Goal: Task Accomplishment & Management: Manage account settings

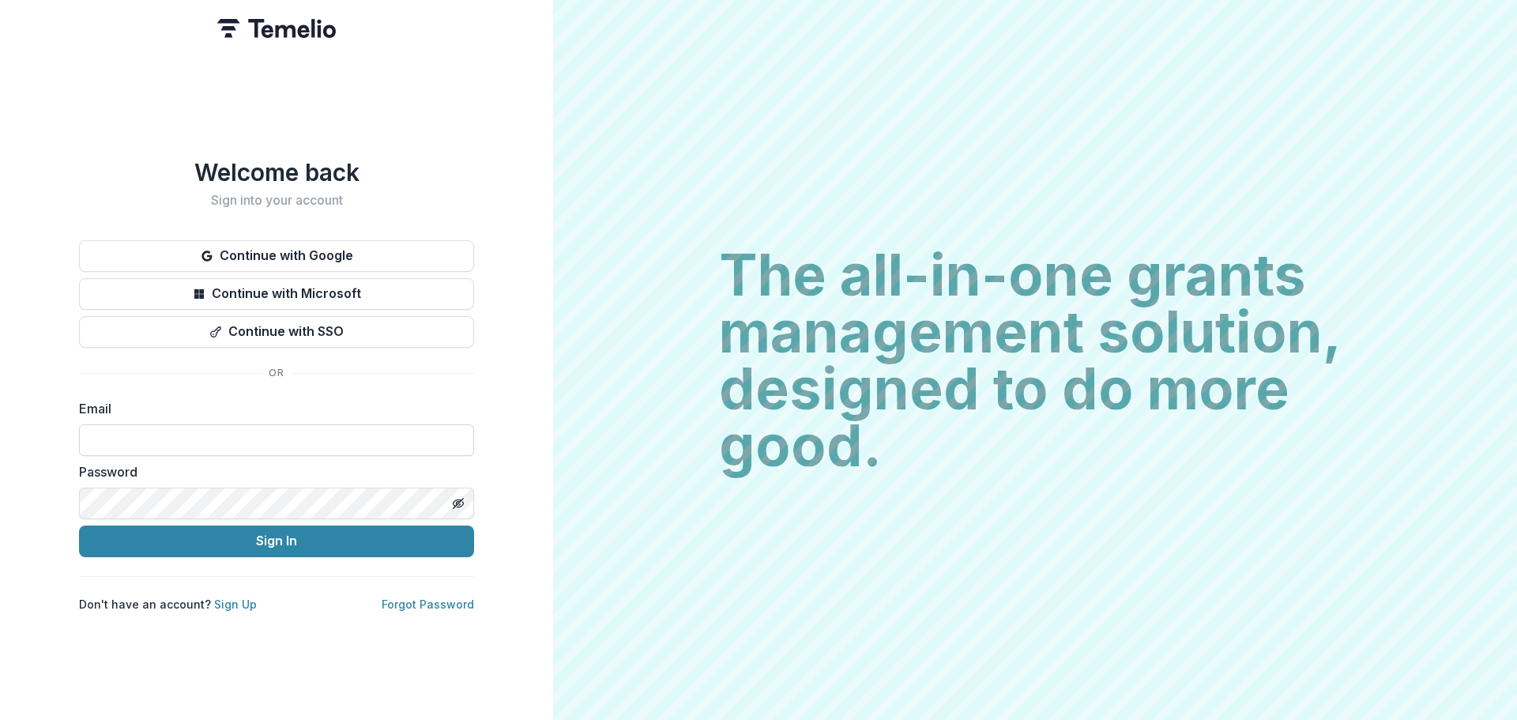
click at [296, 427] on input at bounding box center [276, 440] width 395 height 32
type input "**********"
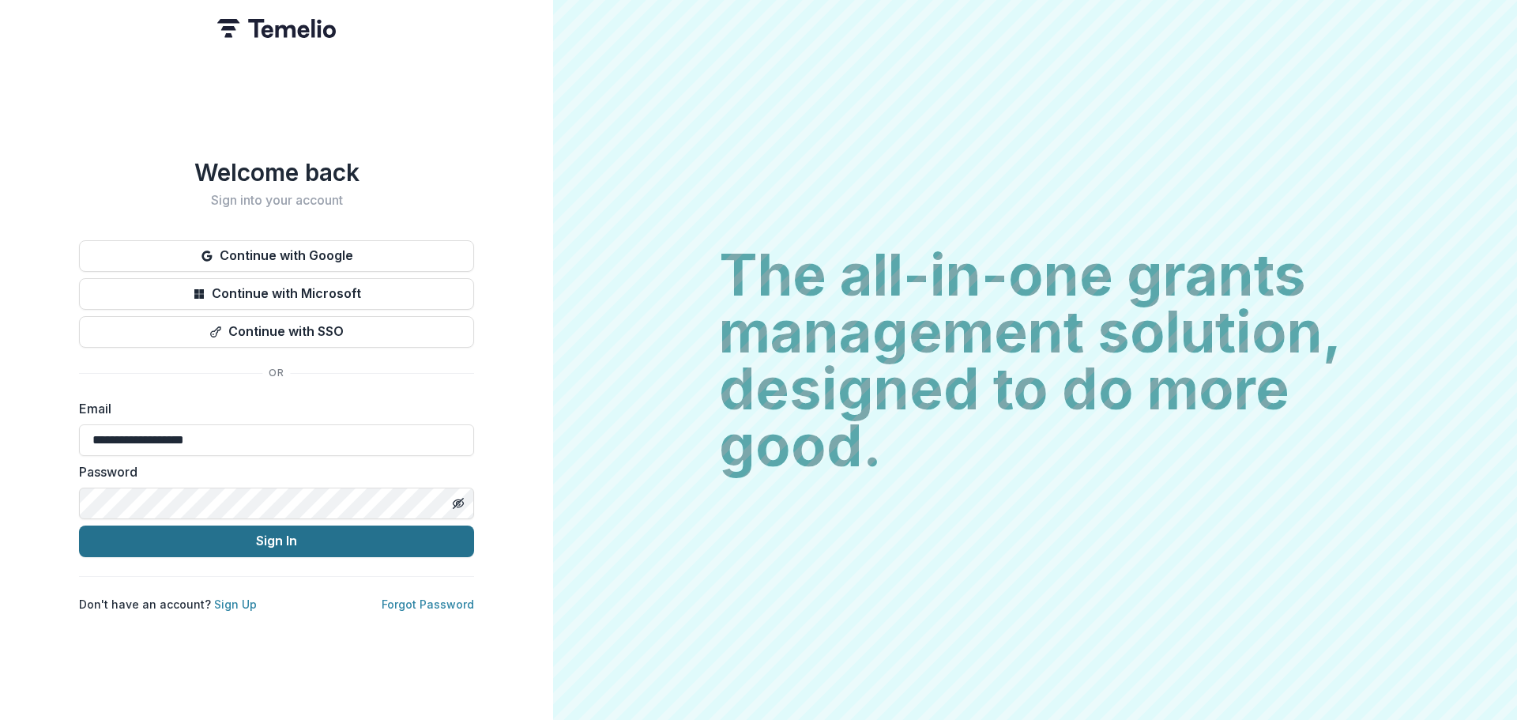
click at [318, 548] on button "Sign In" at bounding box center [276, 541] width 395 height 32
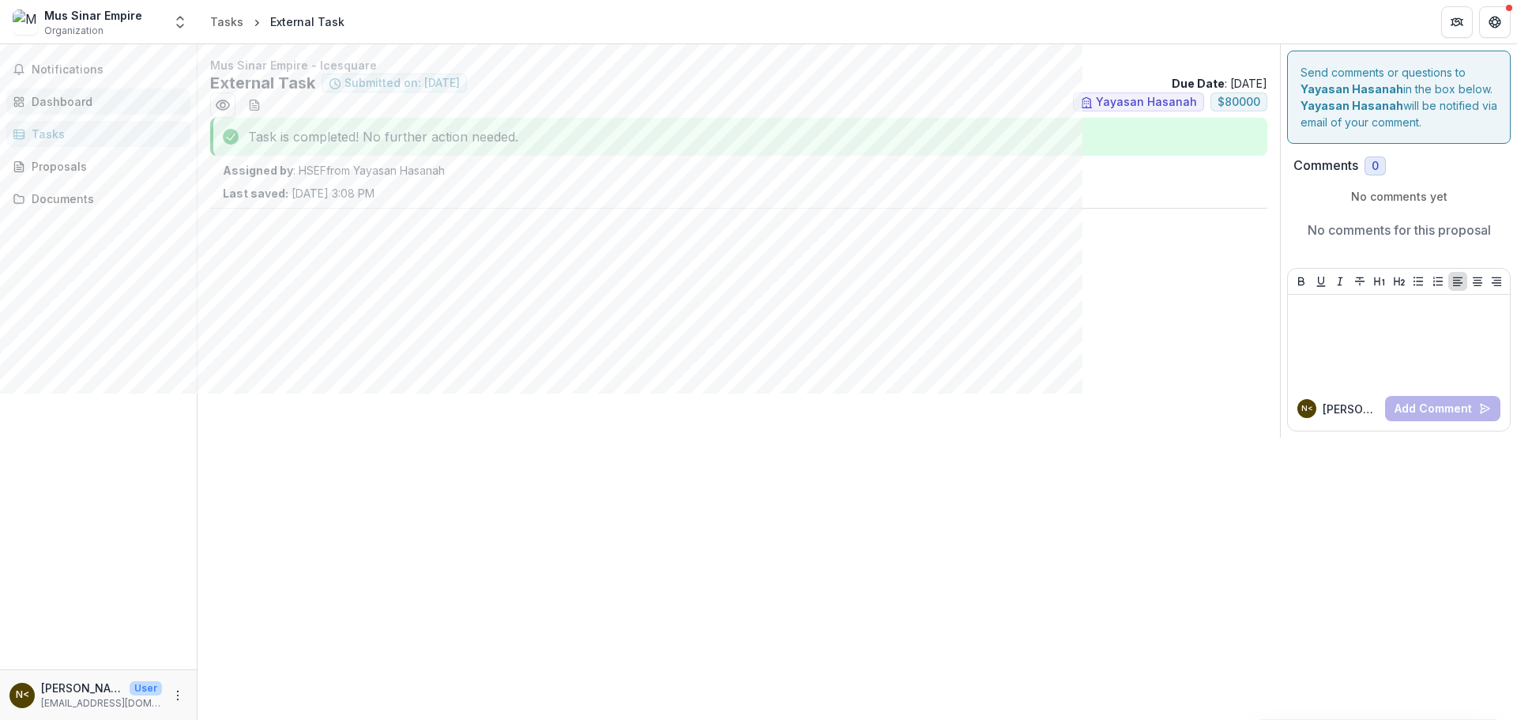
click at [94, 110] on link "Dashboard" at bounding box center [98, 101] width 184 height 26
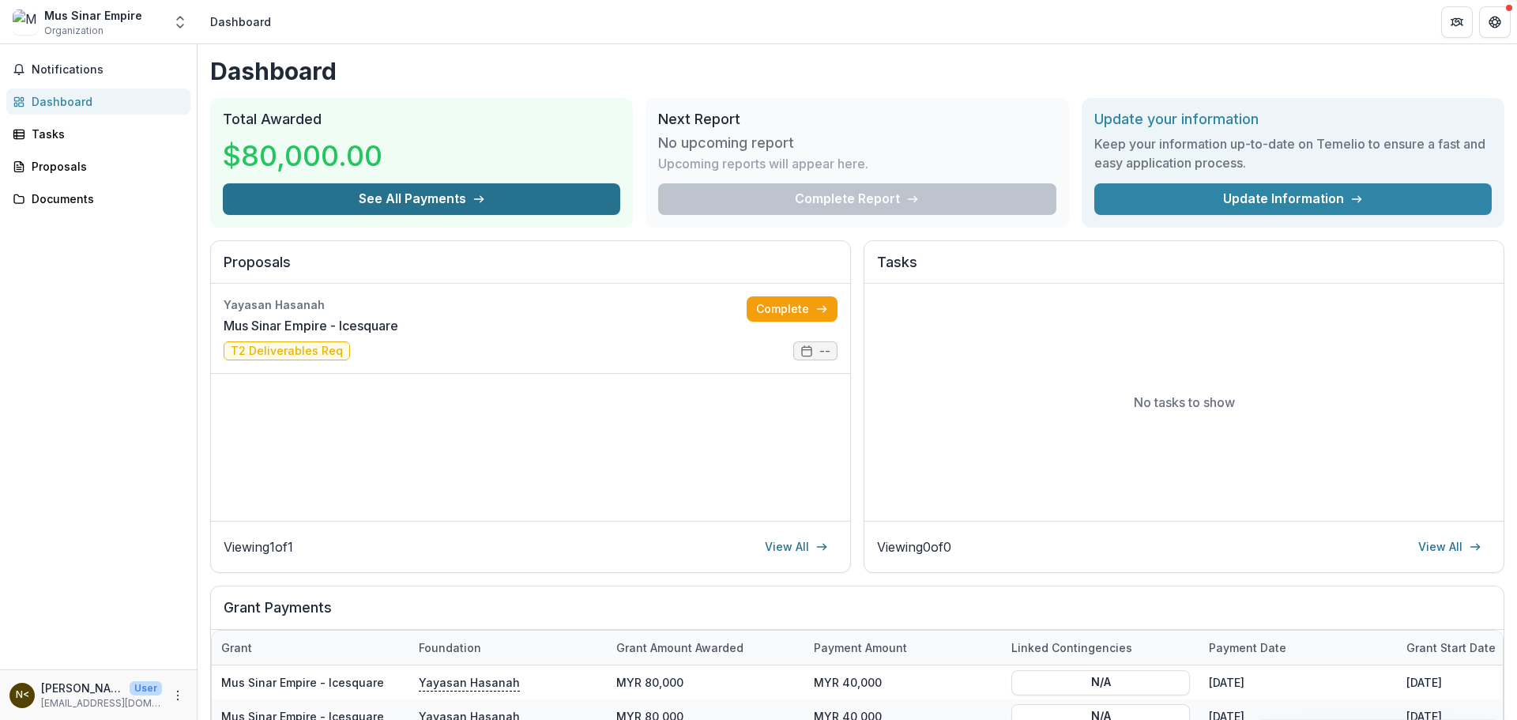
click at [439, 193] on button "See All Payments" at bounding box center [421, 199] width 397 height 32
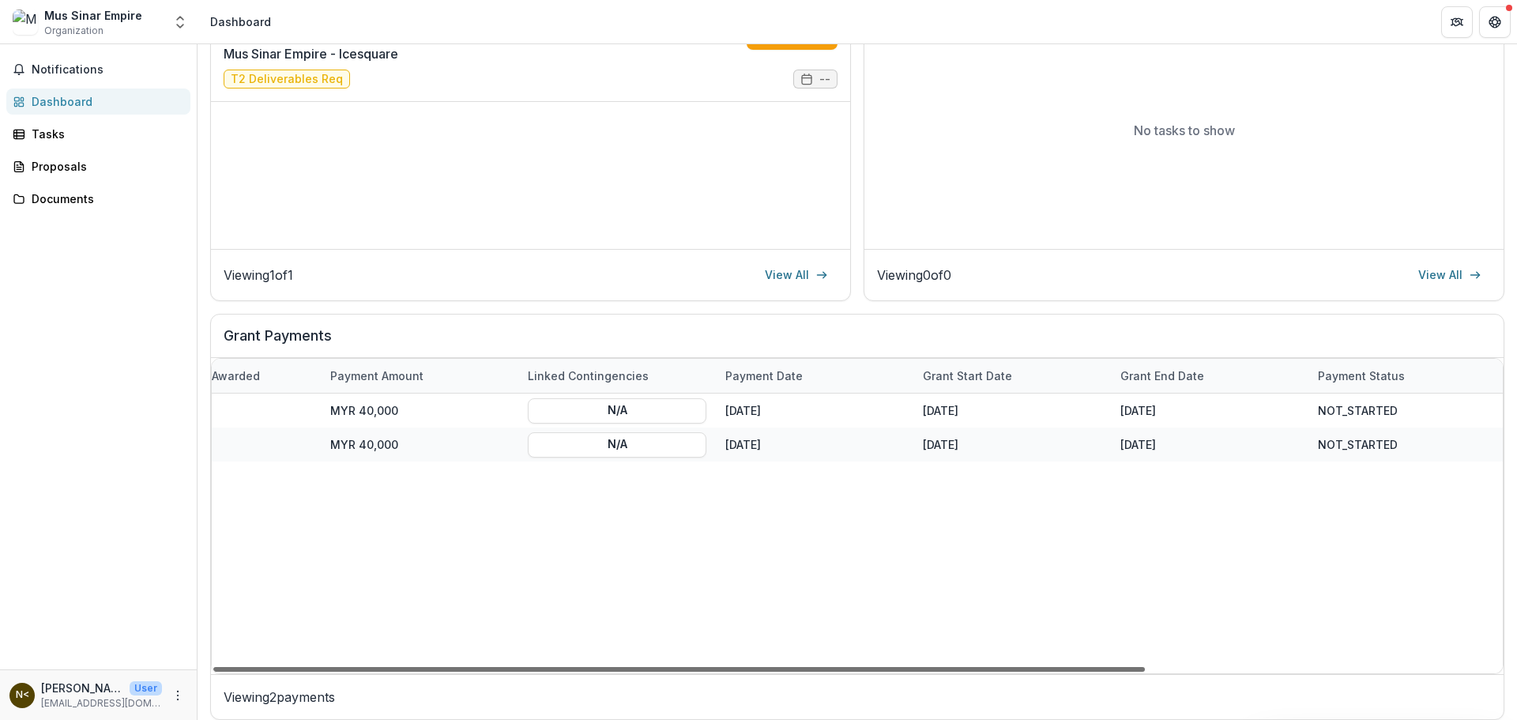
scroll to position [0, 491]
drag, startPoint x: 1100, startPoint y: 664, endPoint x: 1484, endPoint y: 634, distance: 385.9
click at [1145, 667] on div at bounding box center [678, 669] width 931 height 5
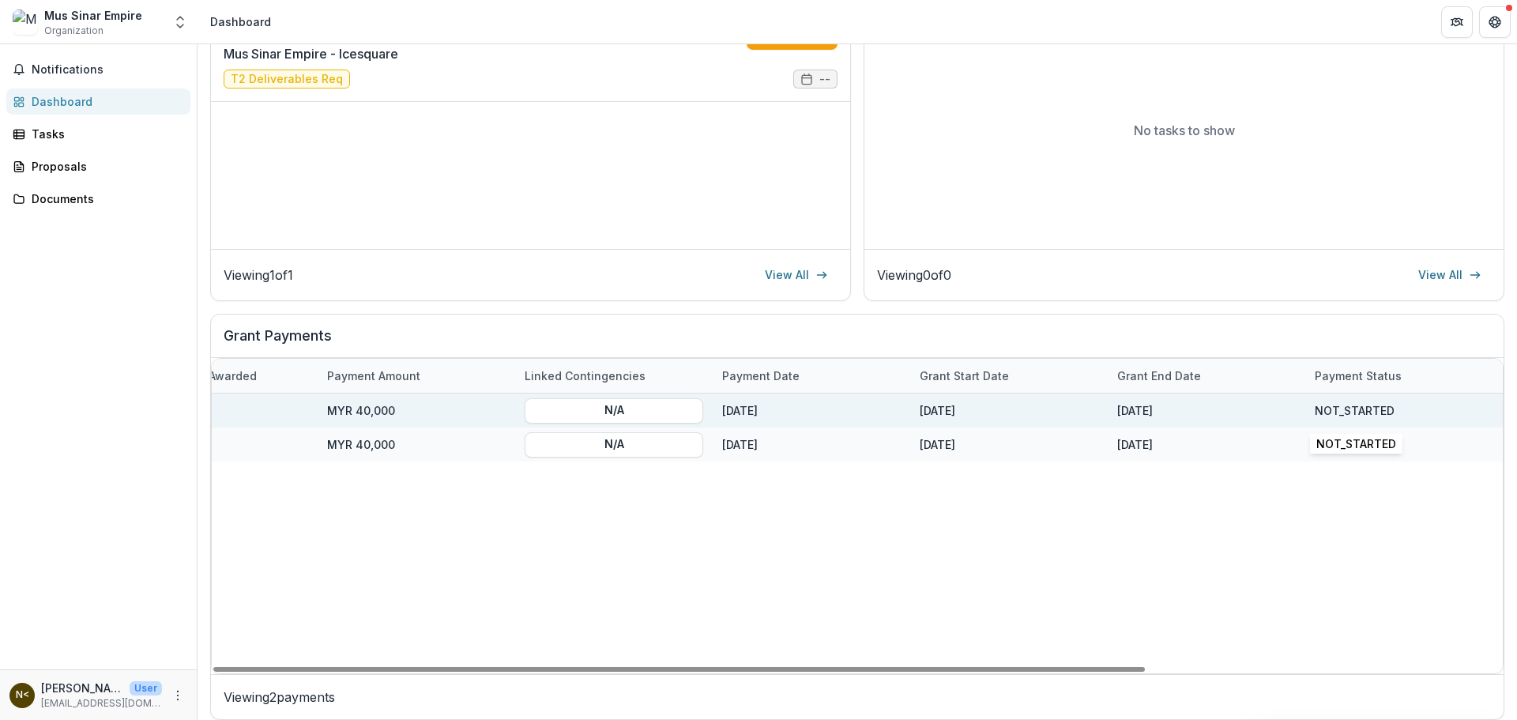
click at [1377, 408] on div "NOT_STARTED" at bounding box center [1354, 410] width 80 height 17
click at [528, 411] on button "N/A" at bounding box center [614, 409] width 179 height 25
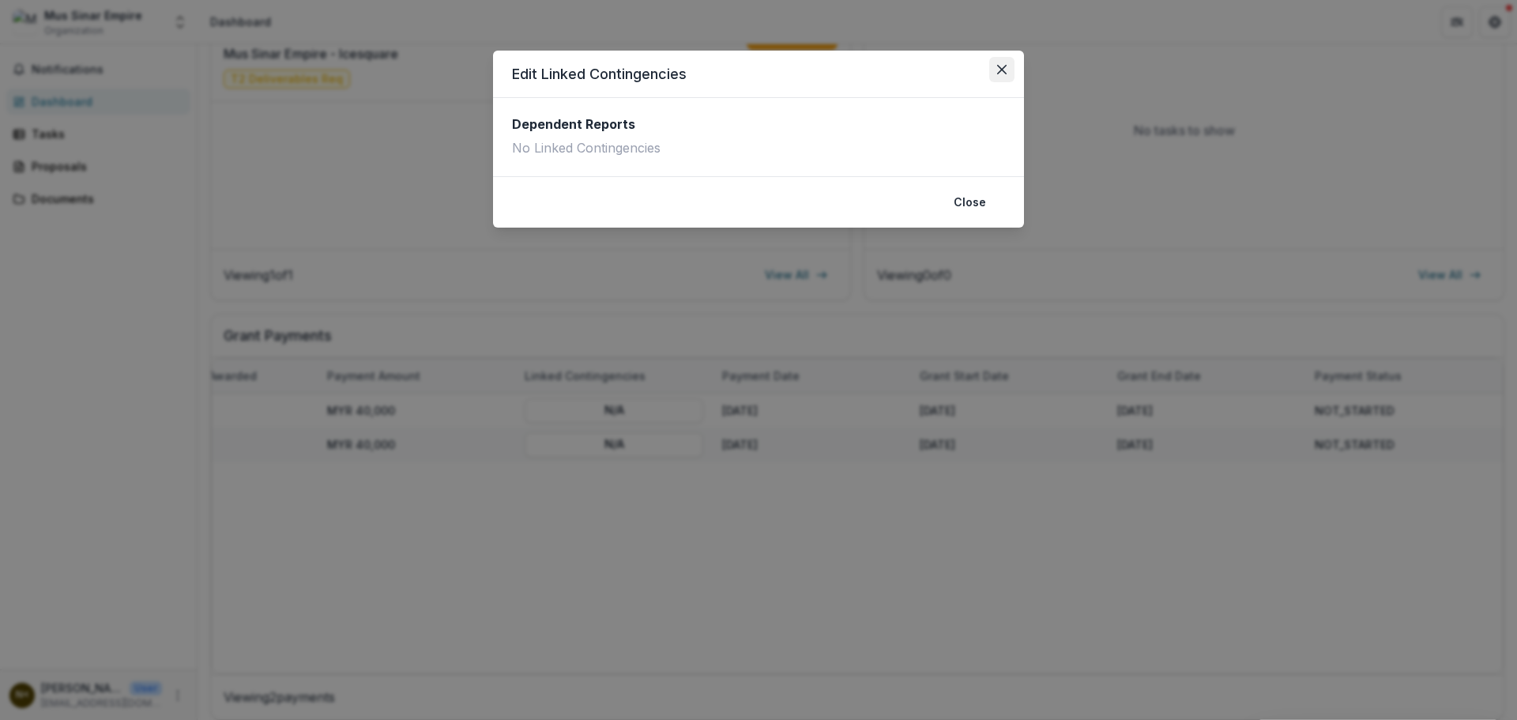
click at [1000, 69] on icon "Close" at bounding box center [1001, 69] width 9 height 9
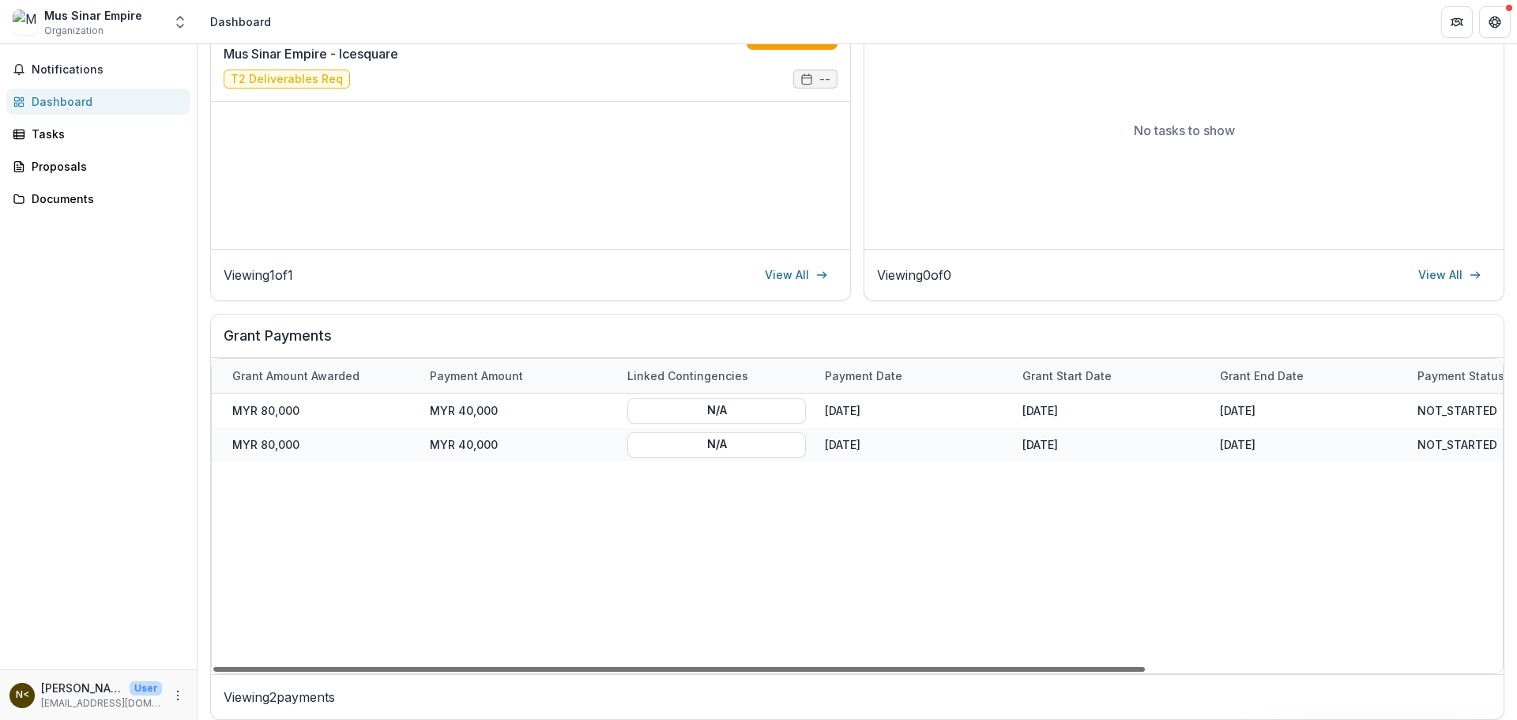
scroll to position [0, 0]
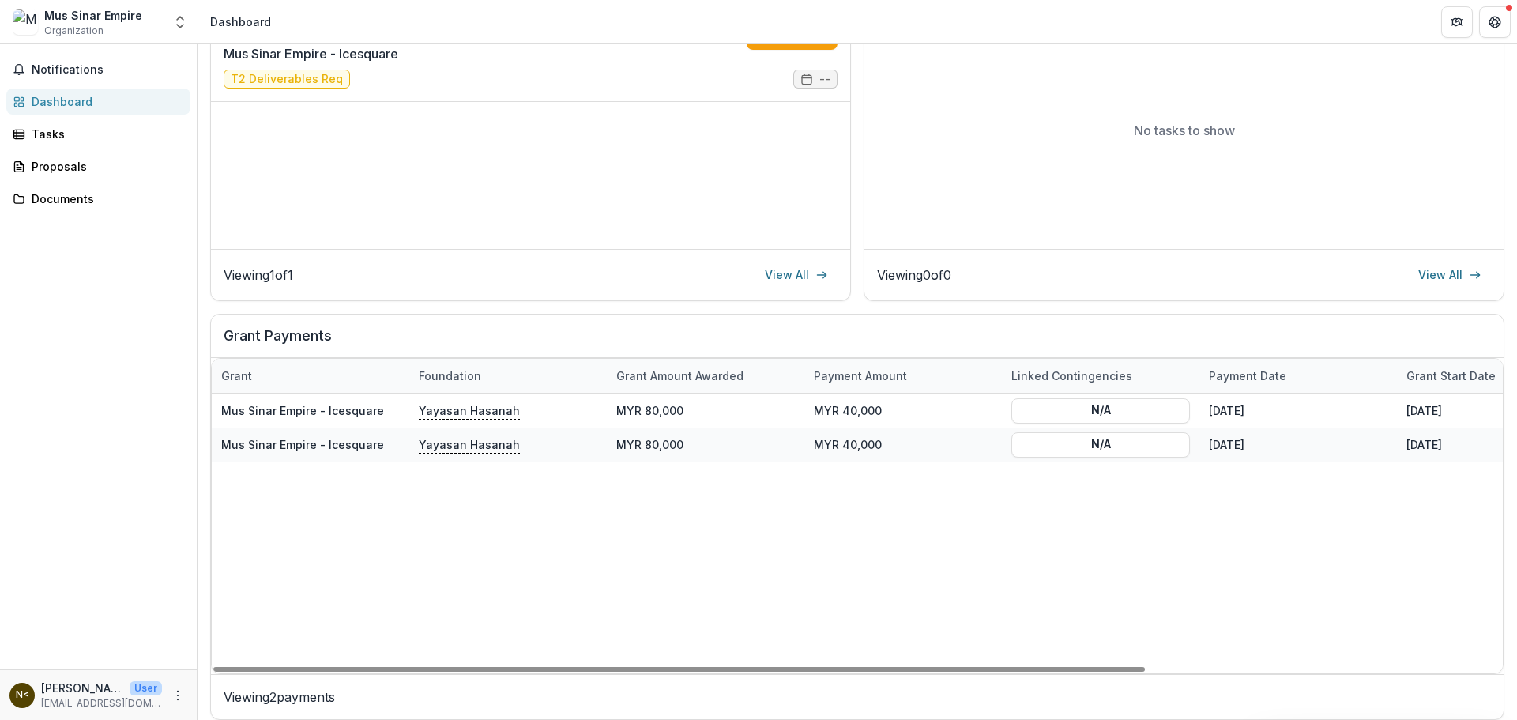
drag, startPoint x: 1273, startPoint y: 670, endPoint x: 713, endPoint y: 650, distance: 560.4
click at [726, 671] on div at bounding box center [678, 669] width 931 height 5
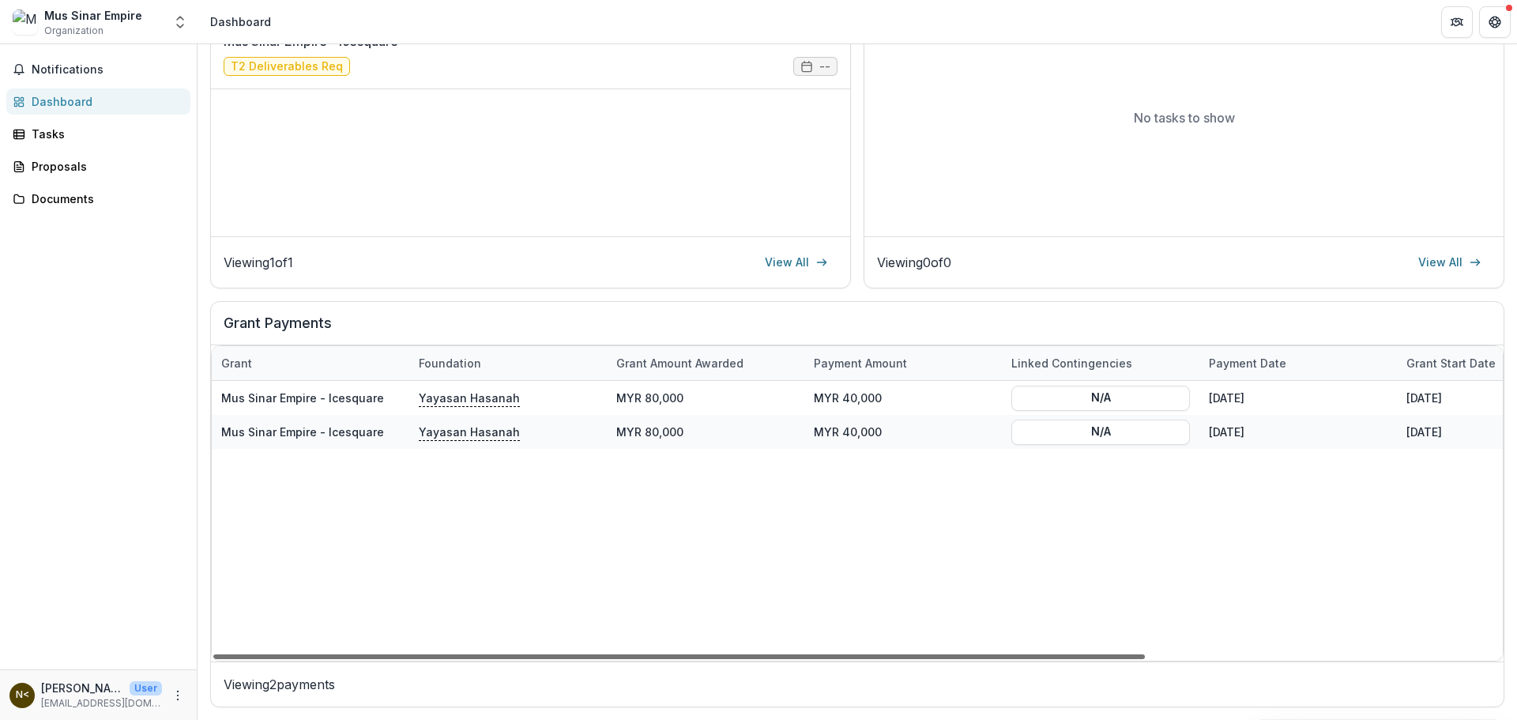
drag, startPoint x: 687, startPoint y: 655, endPoint x: 469, endPoint y: 654, distance: 218.0
click at [489, 659] on div at bounding box center [678, 656] width 931 height 5
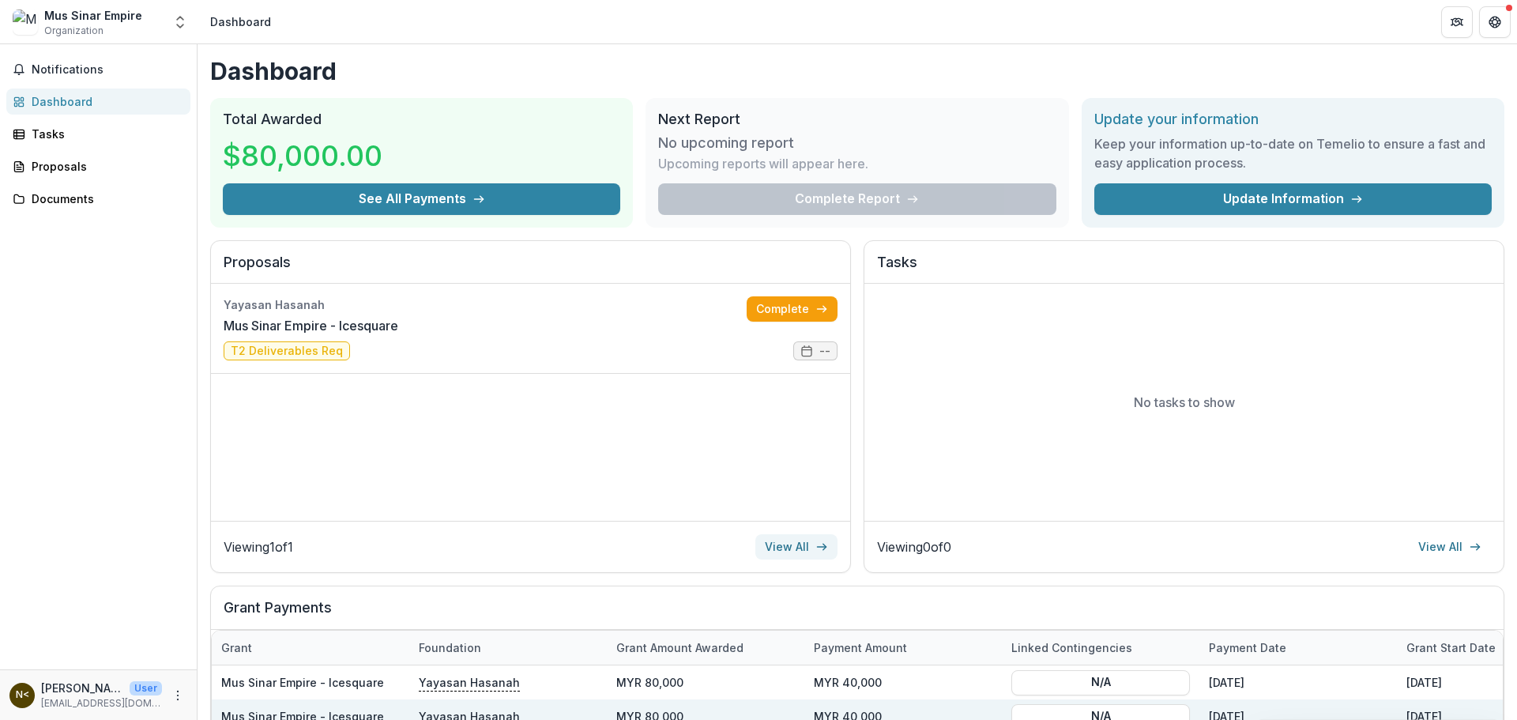
click at [801, 551] on link "View All" at bounding box center [796, 546] width 82 height 25
